Goal: Check status: Check status

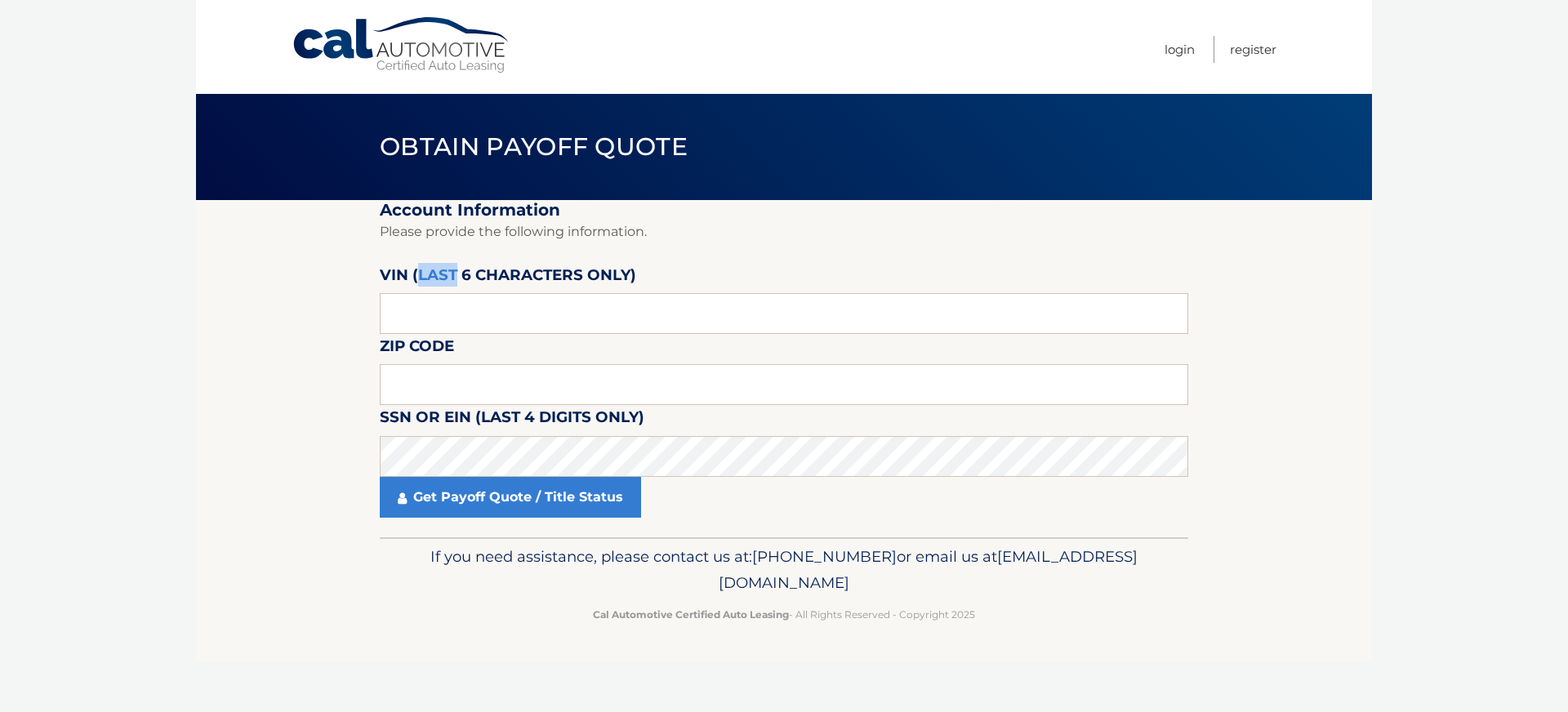
click at [428, 279] on label "VIN (last 6 characters only)" at bounding box center [507, 278] width 256 height 30
drag, startPoint x: 280, startPoint y: 302, endPoint x: 314, endPoint y: 293, distance: 35.2
click at [282, 302] on section "Account Information Please provide the following information. VIN (last 6 chara…" at bounding box center [784, 369] width 1176 height 338
click at [411, 315] on input "text" at bounding box center [784, 314] width 809 height 41
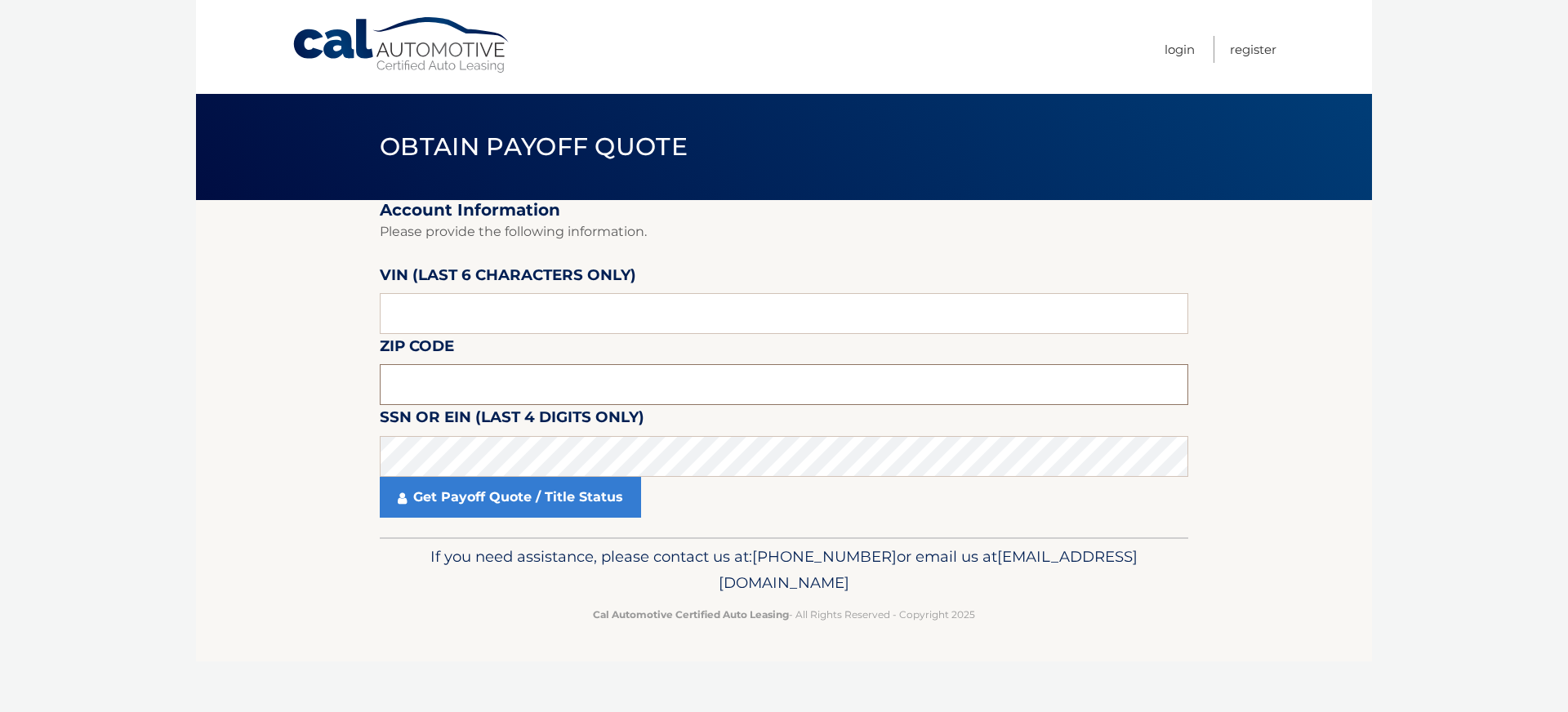
click at [412, 376] on input "text" at bounding box center [784, 385] width 809 height 41
click at [420, 312] on input "text" at bounding box center [784, 314] width 809 height 41
click at [484, 320] on input "text" at bounding box center [784, 314] width 809 height 41
click at [470, 314] on input "text" at bounding box center [784, 314] width 809 height 41
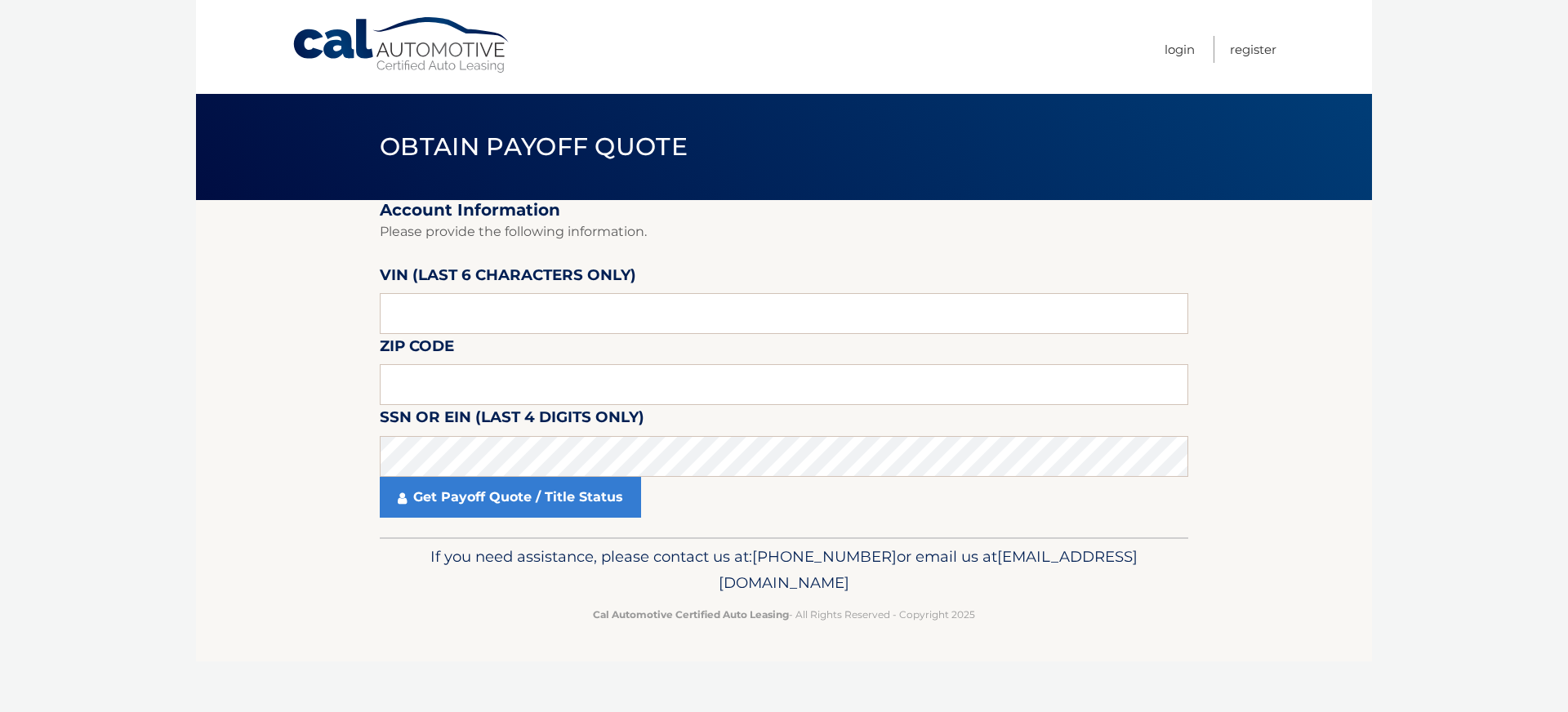
click at [373, 319] on section "Account Information Please provide the following information. VIN (last 6 chara…" at bounding box center [784, 369] width 1176 height 338
click at [468, 311] on input "text" at bounding box center [784, 314] width 809 height 41
click at [388, 279] on label "VIN (last 6 characters only)" at bounding box center [507, 278] width 256 height 30
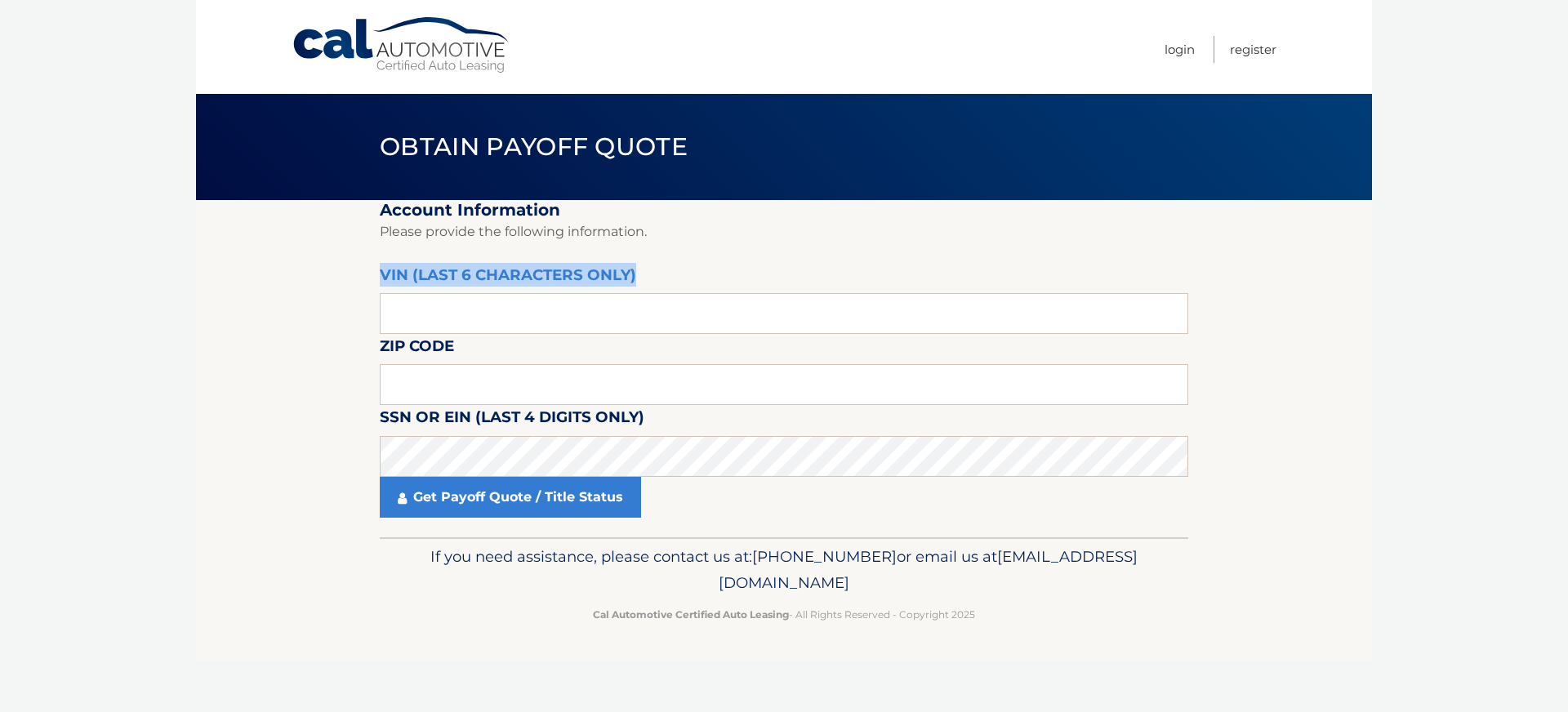
click at [388, 279] on label "VIN (last 6 characters only)" at bounding box center [507, 278] width 256 height 30
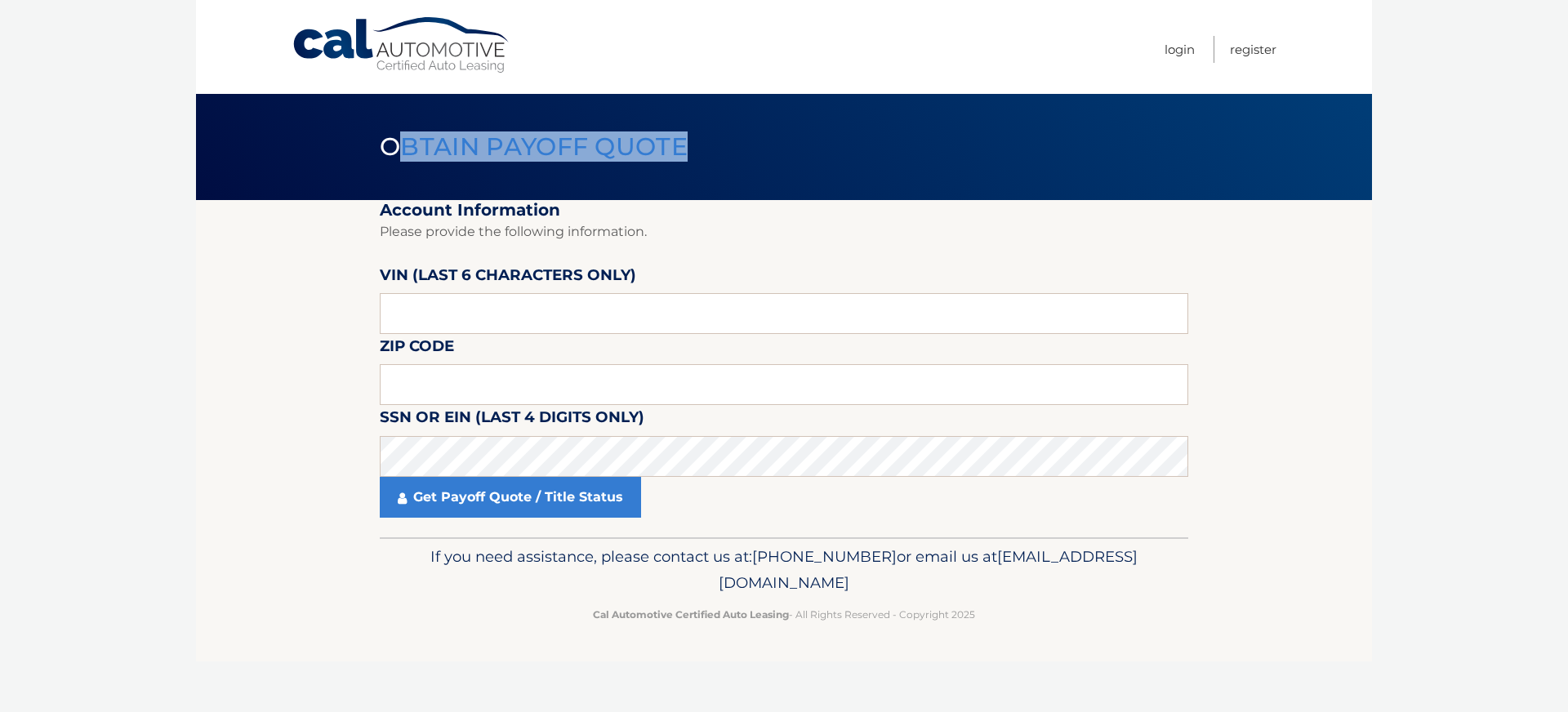
drag, startPoint x: 393, startPoint y: 142, endPoint x: 775, endPoint y: 167, distance: 382.8
click at [775, 167] on header "Obtain Payoff Quote" at bounding box center [784, 147] width 809 height 106
drag, startPoint x: 774, startPoint y: 167, endPoint x: 306, endPoint y: 110, distance: 471.5
click at [306, 110] on div "Obtain Payoff Quote" at bounding box center [784, 147] width 1176 height 106
click at [311, 107] on div "Obtain Payoff Quote" at bounding box center [784, 147] width 1176 height 106
